Goal: Transaction & Acquisition: Purchase product/service

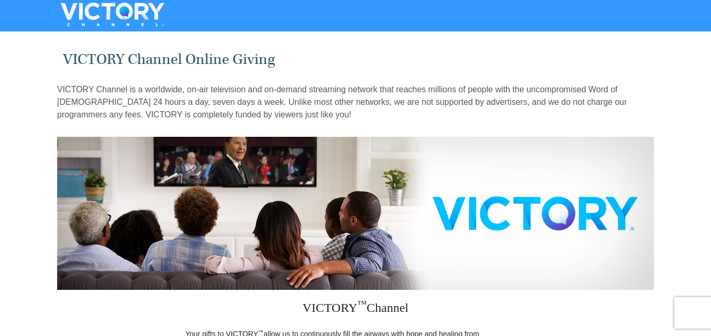
drag, startPoint x: 0, startPoint y: 0, endPoint x: 713, endPoint y: 66, distance: 716.5
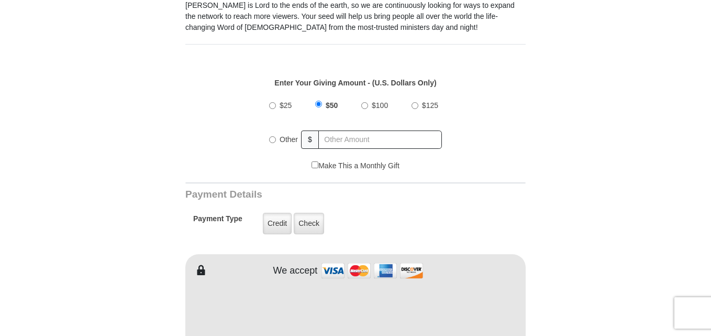
scroll to position [417, 0]
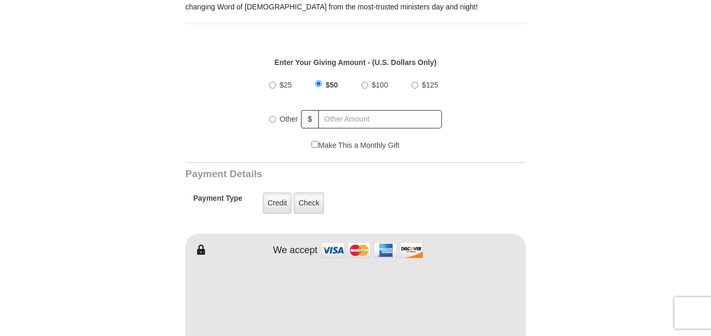
click at [274, 82] on input "$25" at bounding box center [272, 85] width 7 height 7
radio input "true"
click at [272, 116] on input "Other" at bounding box center [272, 119] width 7 height 7
radio input "true"
type input "15"
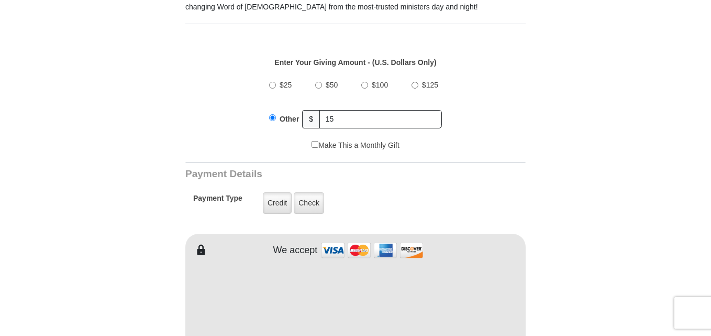
scroll to position [711, 0]
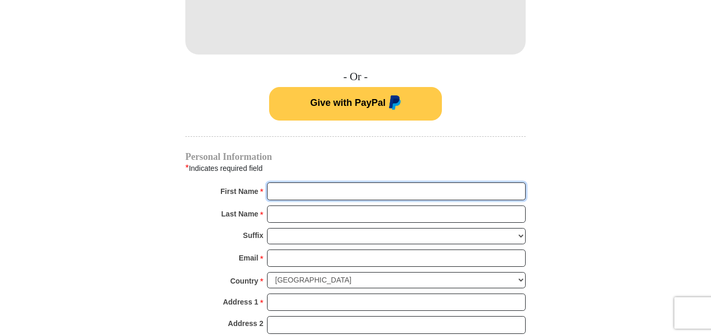
click at [292, 182] on input "First Name *" at bounding box center [396, 191] width 259 height 18
type input "Ntombifuthi"
type input "Mkhabela"
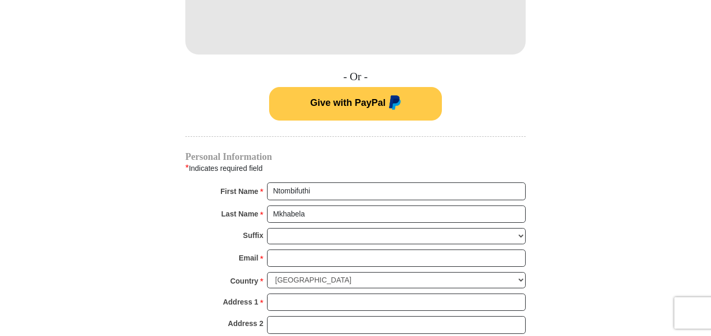
drag, startPoint x: 165, startPoint y: 222, endPoint x: 0, endPoint y: 307, distance: 185.6
drag, startPoint x: 0, startPoint y: 307, endPoint x: 278, endPoint y: 236, distance: 286.9
click at [278, 236] on div "Suffix [PERSON_NAME] I II III IV V VI" at bounding box center [355, 238] width 340 height 21
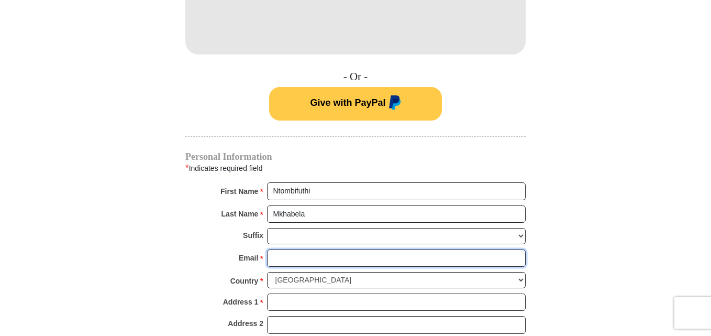
click at [276, 249] on input "Email *" at bounding box center [396, 258] width 259 height 18
type input "[EMAIL_ADDRESS][DOMAIN_NAME]"
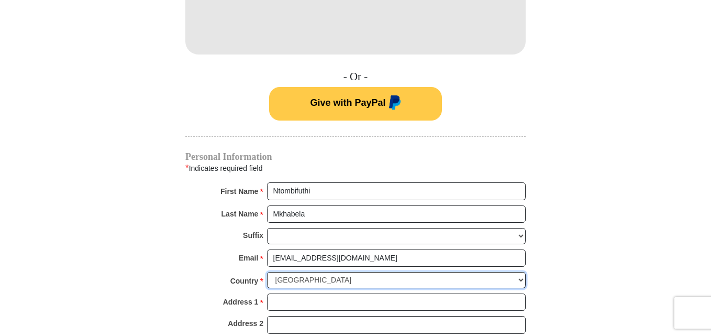
select select "ZA"
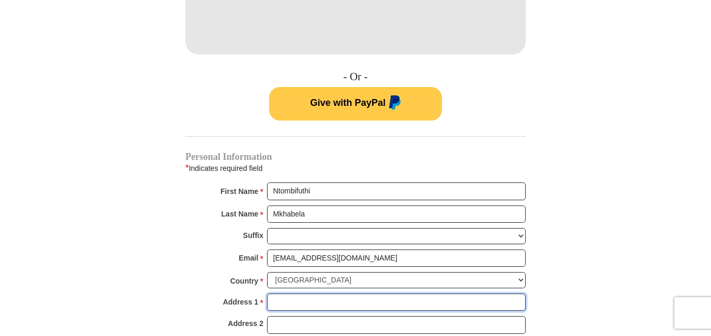
type input "N1394 [GEOGRAPHIC_DATA]"
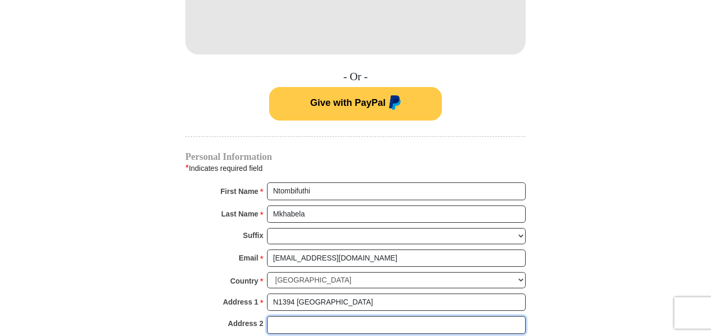
type input "PO Umlazi"
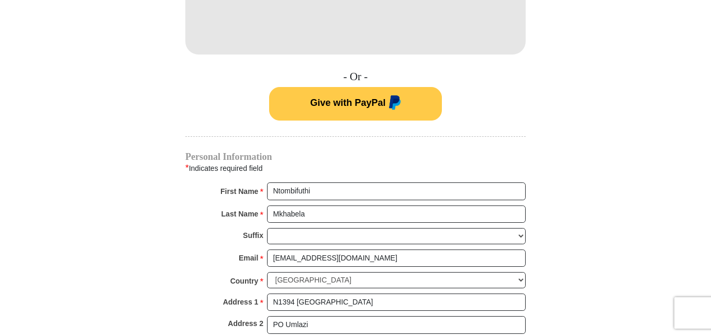
type input "Umlazi"
type input "0736654890"
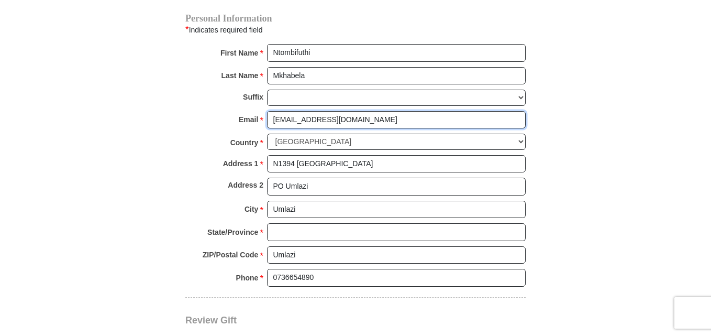
scroll to position [858, 0]
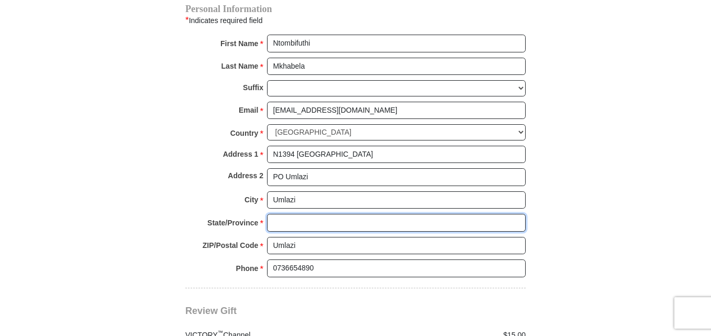
click at [298, 214] on input "State/Province *" at bounding box center [396, 223] width 259 height 18
type input "KWaZulu Na"
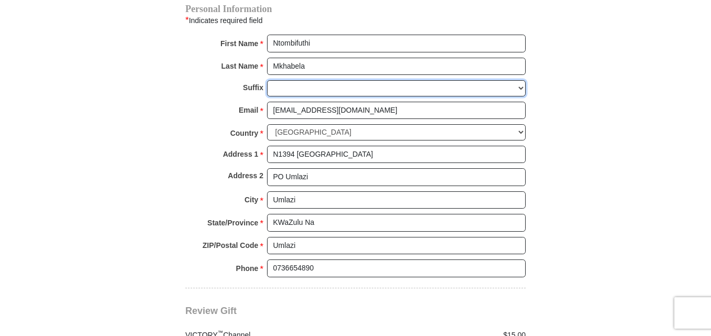
click at [521, 80] on select "[PERSON_NAME] I II III IV V VI" at bounding box center [396, 88] width 259 height 16
select select "I"
click at [267, 80] on select "[PERSON_NAME] I II III IV V VI" at bounding box center [396, 88] width 259 height 16
click at [707, 261] on body "It looks like you’re located outside [GEOGRAPHIC_DATA]. Click here to give to y…" at bounding box center [355, 86] width 711 height 1888
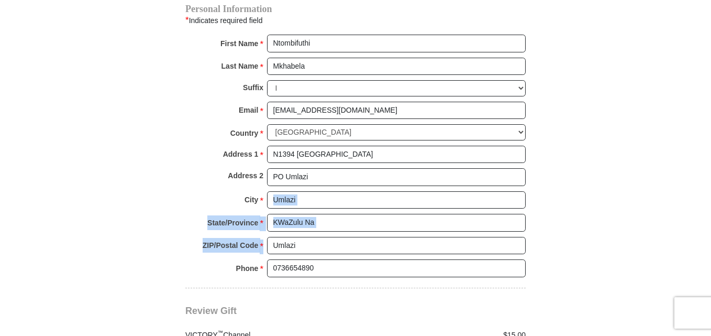
drag, startPoint x: 710, startPoint y: 191, endPoint x: 712, endPoint y: 242, distance: 51.3
click at [710, 242] on html "It looks like you’re located outside [GEOGRAPHIC_DATA]. Click here to give to y…" at bounding box center [355, 86] width 711 height 1888
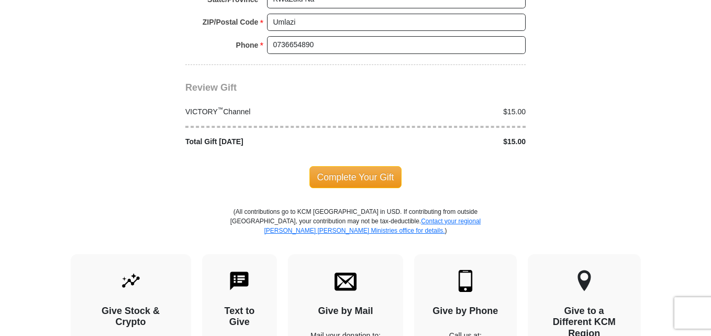
scroll to position [1104, 0]
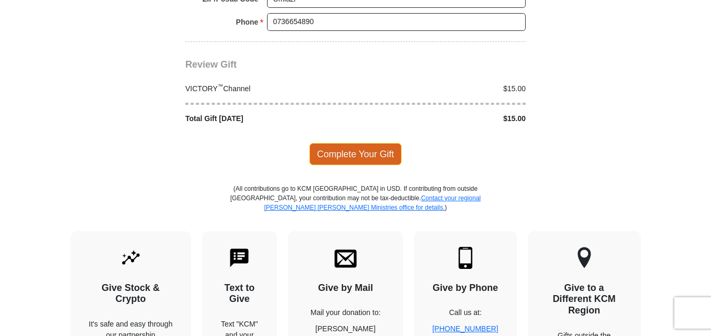
click at [390, 143] on span "Complete Your Gift" at bounding box center [355, 154] width 93 height 22
